Goal: Task Accomplishment & Management: Complete application form

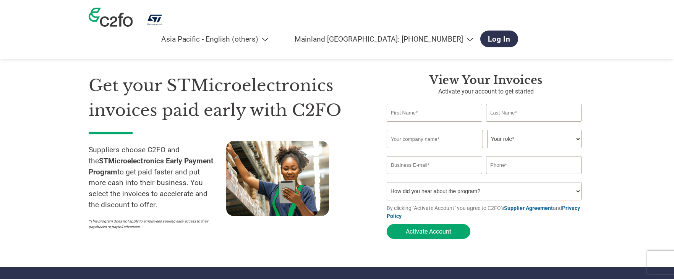
select select "en-AP"
select select "cn"
click at [420, 115] on input "text" at bounding box center [435, 113] width 96 height 18
type input "Sachiko"
type input "Nishi"
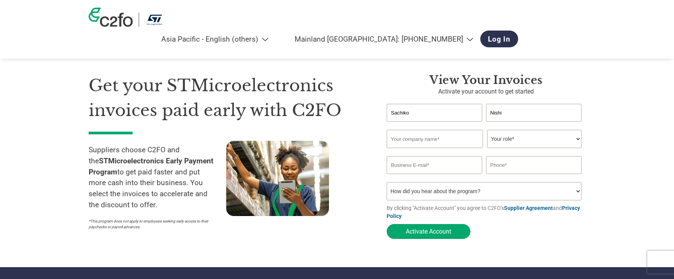
type input "FURUKAWA ELECTRIC CO.,LTD"
type input "[EMAIL_ADDRESS][DOMAIN_NAME]"
type input "0463218201"
click at [576, 196] on select "How did you hear about the program? Received a letter Email Social Media Online…" at bounding box center [484, 191] width 195 height 18
select select "Email"
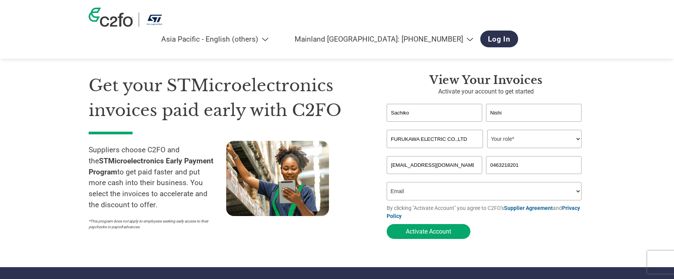
click at [387, 185] on select "How did you hear about the program? Received a letter Email Social Media Online…" at bounding box center [484, 191] width 195 height 18
click at [421, 233] on button "Activate Account" at bounding box center [429, 231] width 84 height 15
click at [578, 139] on select "Your role* CFO Controller Credit Manager Finance Director Treasurer CEO Preside…" at bounding box center [534, 139] width 94 height 18
select select "OTHER"
click at [487, 131] on select "Your role* CFO Controller Credit Manager Finance Director Treasurer CEO Preside…" at bounding box center [534, 139] width 94 height 18
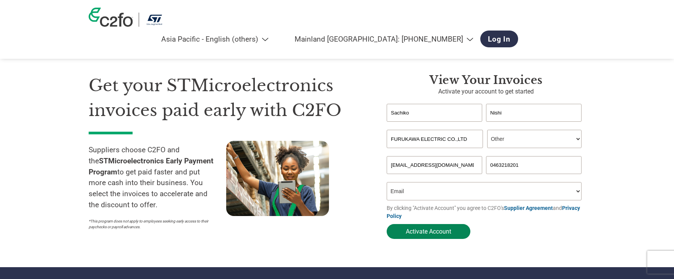
click at [430, 236] on button "Activate Account" at bounding box center [429, 231] width 84 height 15
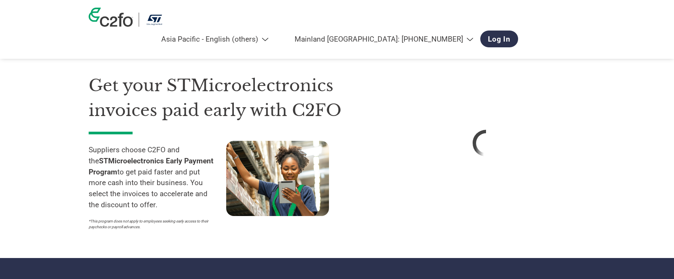
select select "en-AP"
select select "cn"
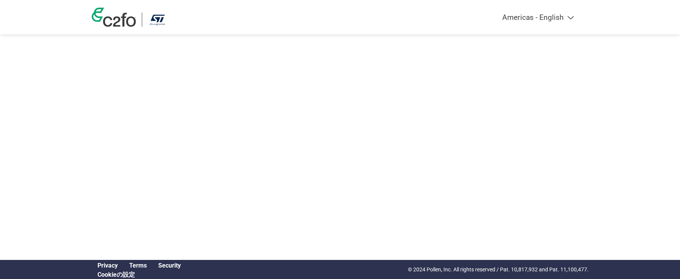
select select "en-AP"
select select "cn"
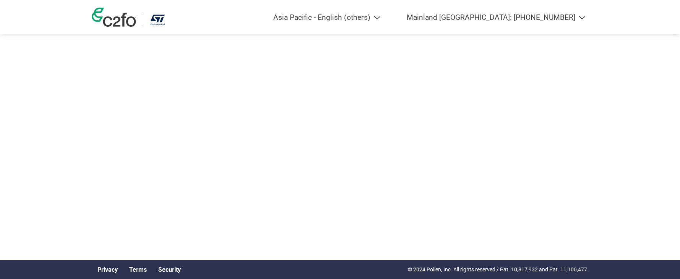
select select "cn"
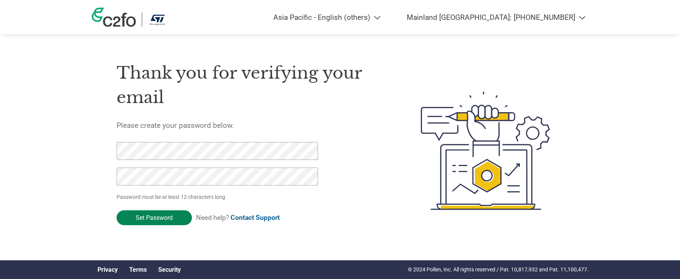
click at [162, 219] on input "Set Password" at bounding box center [154, 218] width 75 height 15
